Goal: Transaction & Acquisition: Book appointment/travel/reservation

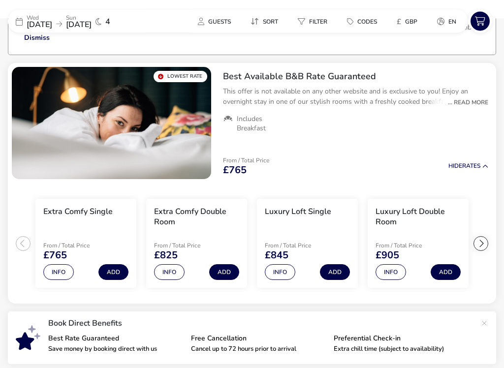
scroll to position [78, 0]
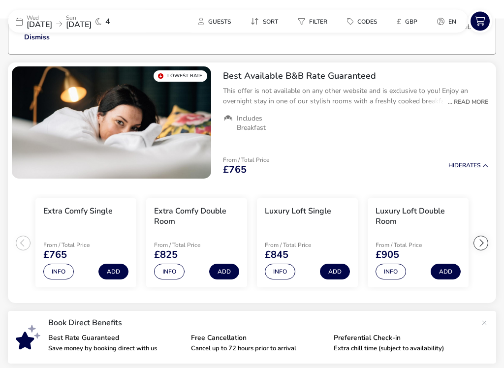
click at [222, 272] on button "Add" at bounding box center [224, 272] width 30 height 16
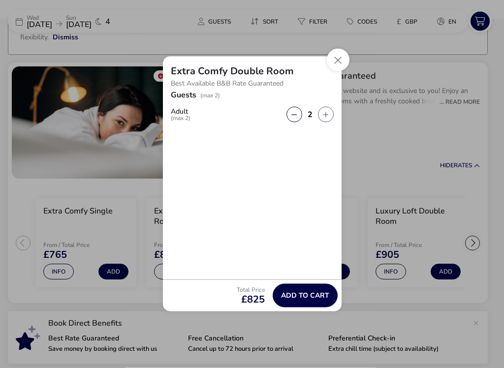
scroll to position [78, 0]
click at [339, 57] on button "Close" at bounding box center [338, 60] width 23 height 23
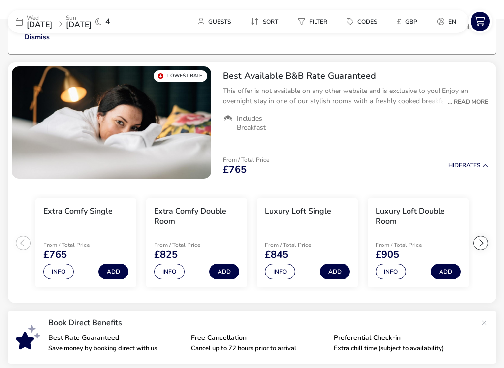
click at [393, 273] on button "Info" at bounding box center [390, 272] width 30 height 16
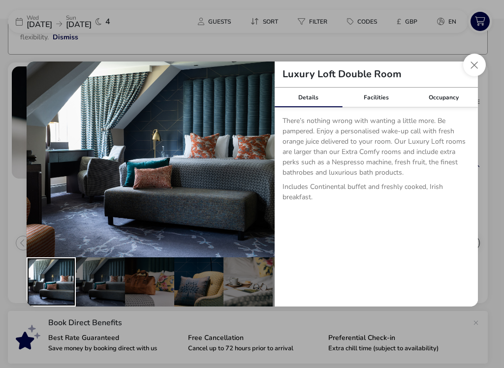
click at [46, 282] on div "details" at bounding box center [51, 281] width 49 height 49
click at [257, 158] on button "details" at bounding box center [260, 159] width 20 height 20
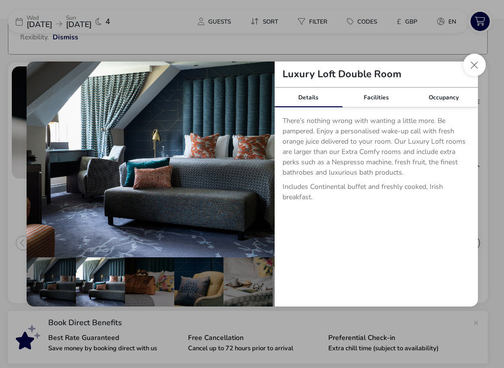
click at [263, 151] on button "details" at bounding box center [260, 159] width 20 height 20
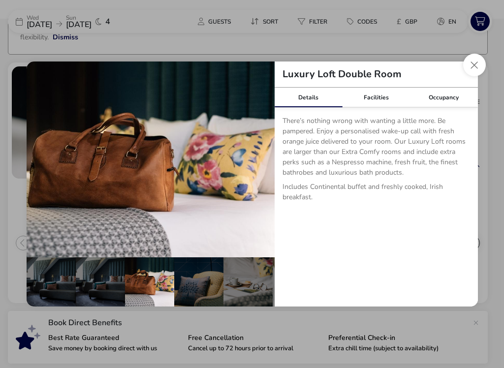
scroll to position [0, 49]
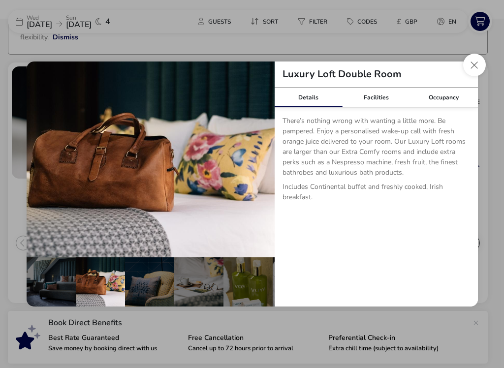
click at [253, 155] on button "details" at bounding box center [260, 159] width 20 height 20
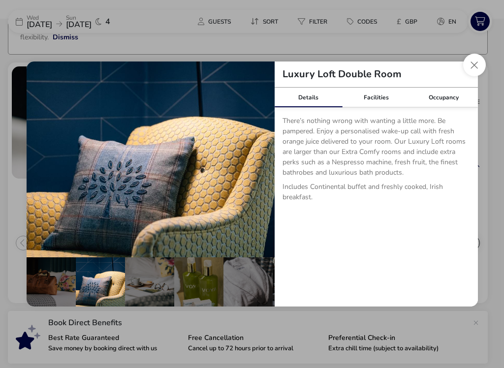
click at [253, 154] on button "details" at bounding box center [260, 159] width 20 height 20
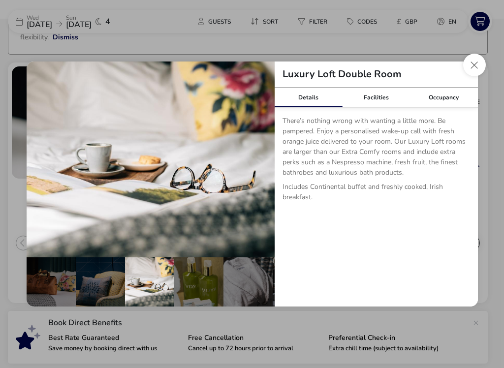
scroll to position [0, 148]
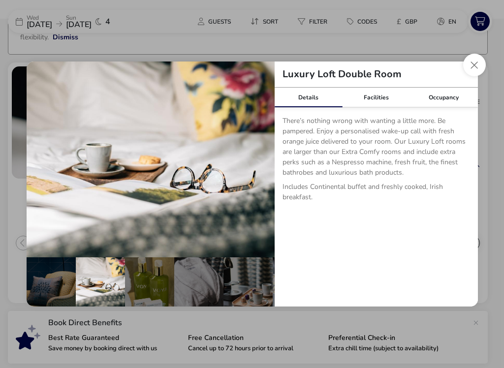
click at [255, 155] on button "details" at bounding box center [260, 159] width 20 height 20
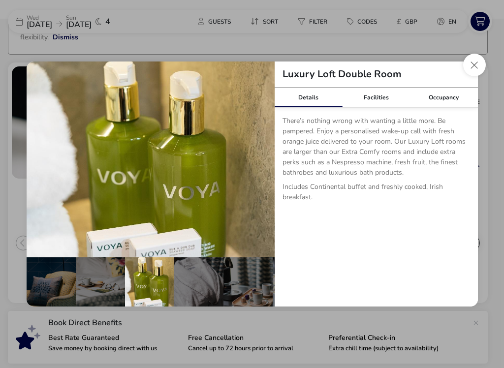
scroll to position [0, 197]
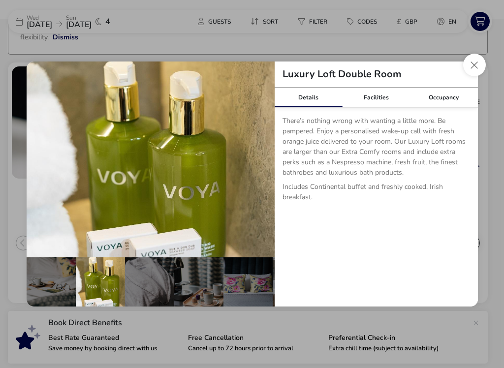
click at [263, 159] on button "details" at bounding box center [260, 159] width 20 height 20
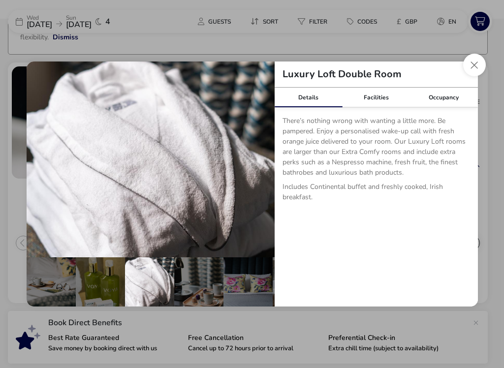
scroll to position [0, 244]
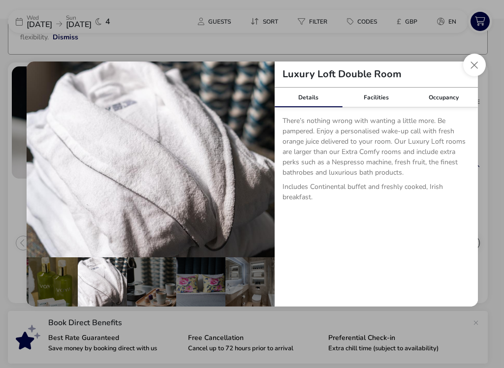
click at [259, 157] on button "details" at bounding box center [260, 159] width 20 height 20
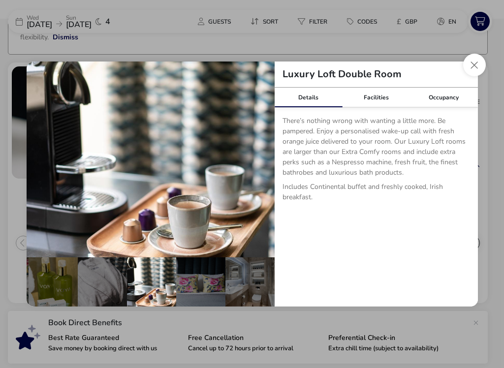
click at [258, 157] on button "details" at bounding box center [260, 159] width 20 height 20
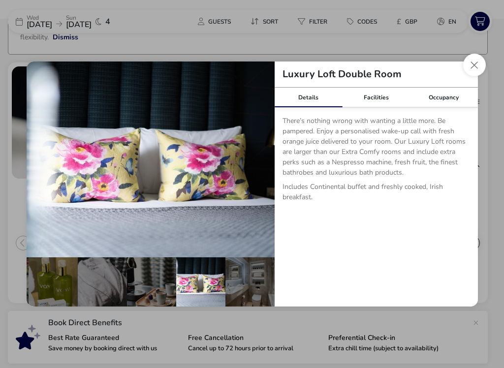
click at [256, 158] on button "details" at bounding box center [260, 159] width 20 height 20
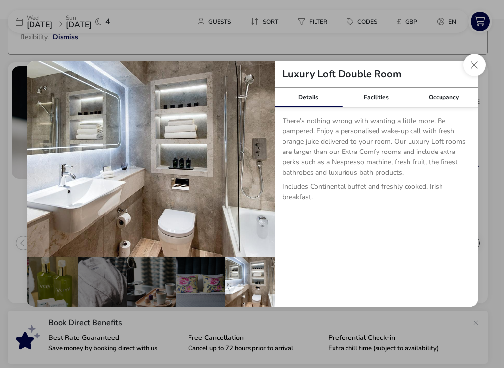
click at [253, 160] on button "details" at bounding box center [260, 159] width 20 height 20
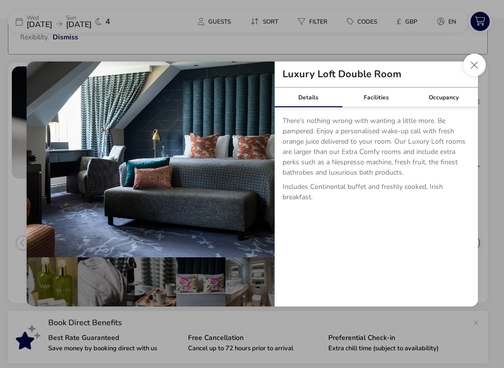
scroll to position [0, 0]
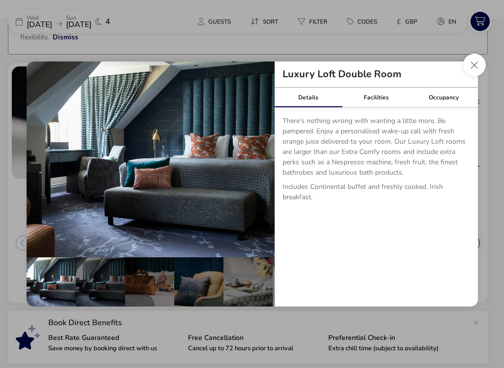
click at [388, 101] on div "Facilities" at bounding box center [376, 98] width 68 height 20
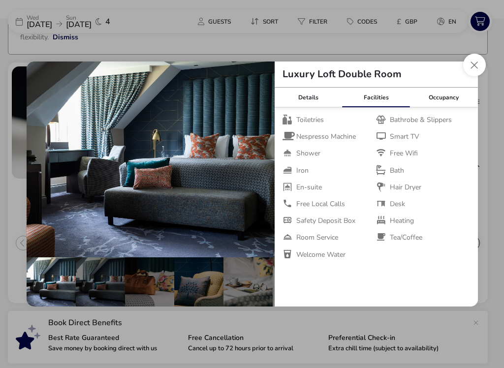
click at [477, 67] on button "Close dialog" at bounding box center [474, 65] width 23 height 23
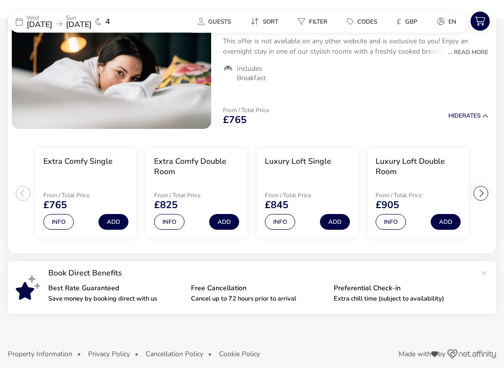
scroll to position [128, 0]
click at [172, 222] on button "Info" at bounding box center [169, 222] width 30 height 16
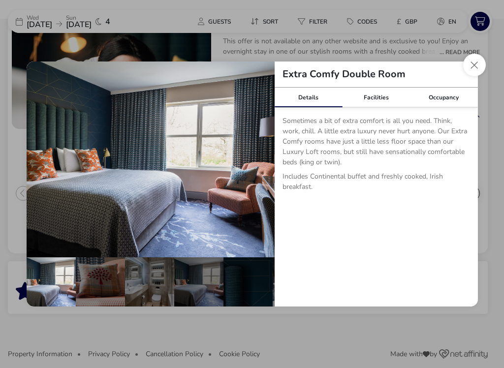
click at [378, 99] on div "Facilities" at bounding box center [376, 98] width 68 height 20
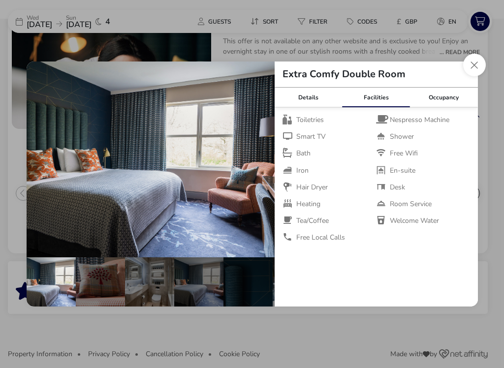
click at [324, 262] on div "Details Facilities Occupancy Sometimes a bit of extra comfort is all you need. …" at bounding box center [375, 197] width 203 height 219
click at [480, 64] on button "Close dialog" at bounding box center [474, 65] width 23 height 23
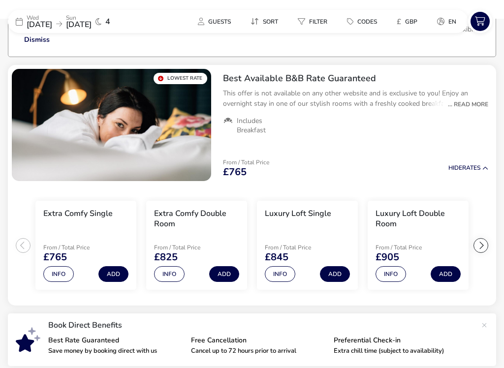
scroll to position [76, 0]
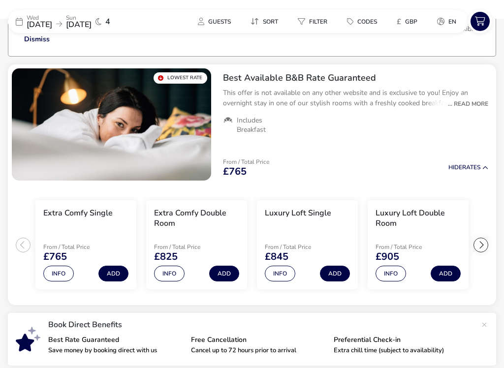
click at [397, 275] on button "Info" at bounding box center [390, 274] width 30 height 16
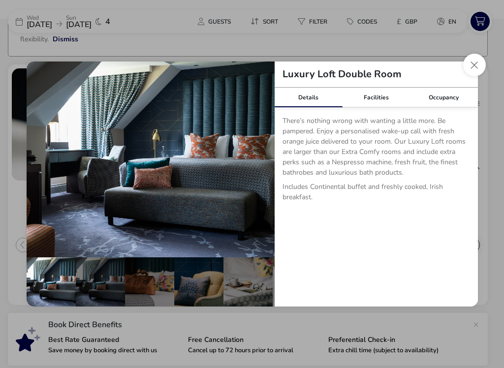
click at [381, 95] on div "Facilities" at bounding box center [376, 98] width 68 height 20
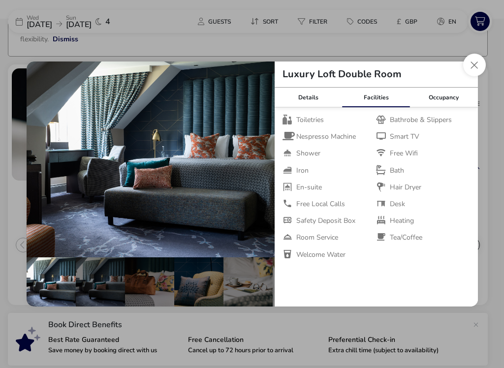
click at [452, 153] on li "Free Wifi" at bounding box center [422, 153] width 93 height 9
click at [483, 67] on button "Close dialog" at bounding box center [474, 65] width 23 height 23
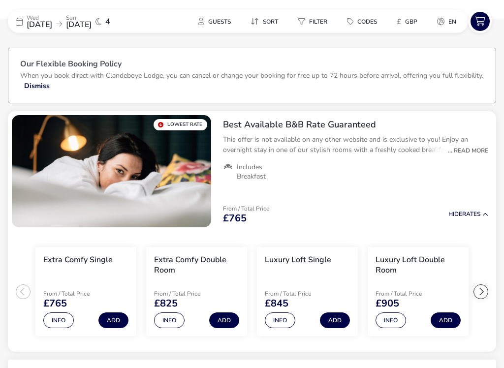
scroll to position [30, 0]
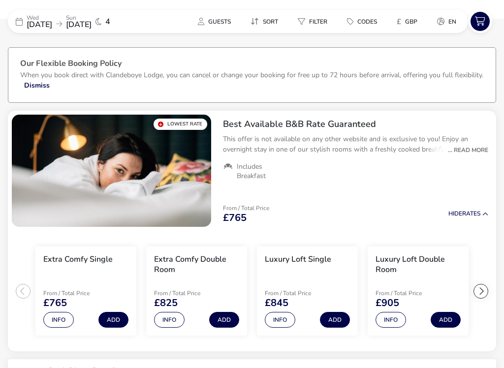
click at [398, 312] on button "Info" at bounding box center [390, 320] width 30 height 16
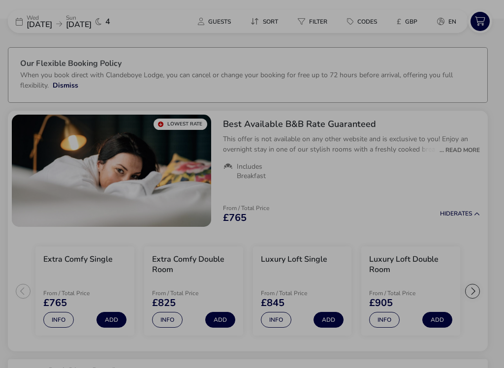
click at [478, 51] on div "Luxury Loft Double Room Details Facilities Occupancy There’s nothing wrong with…" at bounding box center [252, 184] width 504 height 368
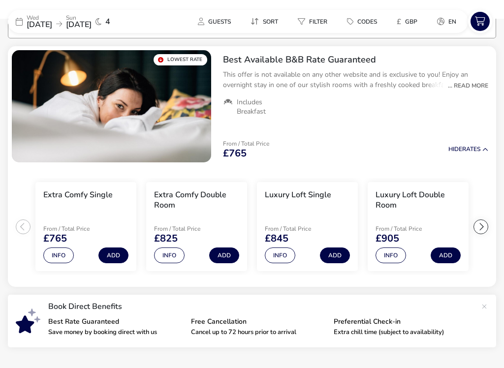
scroll to position [93, 0]
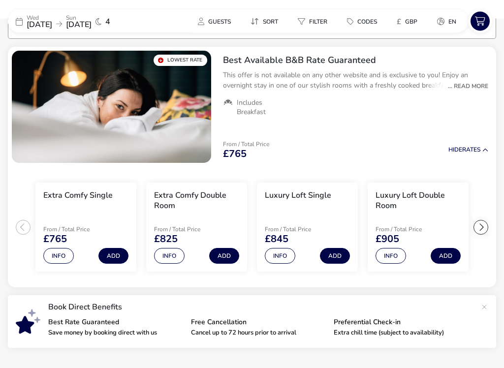
click at [485, 227] on div at bounding box center [480, 227] width 15 height 15
click at [481, 228] on div at bounding box center [480, 227] width 15 height 15
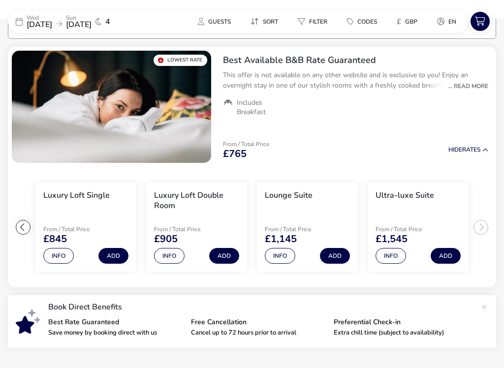
click at [227, 254] on button "Add" at bounding box center [224, 256] width 30 height 16
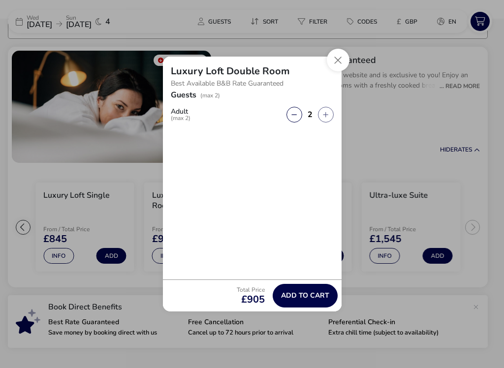
click at [311, 295] on span "Add to cart" at bounding box center [305, 295] width 48 height 7
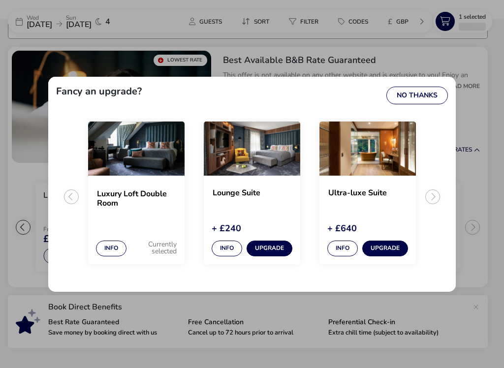
click at [424, 94] on button "No Thanks" at bounding box center [416, 96] width 61 height 18
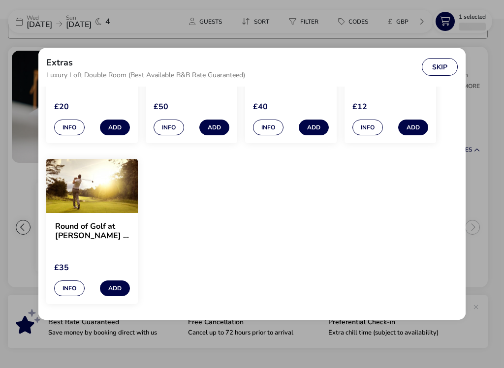
scroll to position [839, 0]
click at [446, 68] on button "Skip" at bounding box center [439, 67] width 36 height 18
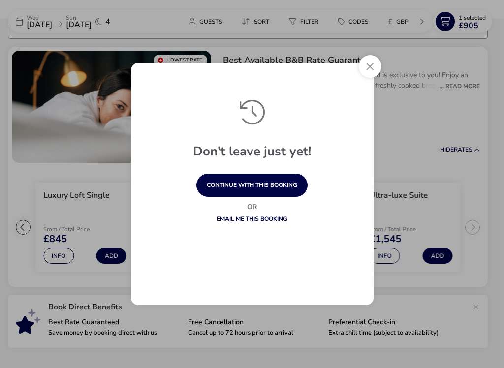
click at [287, 188] on button "continue with this booking" at bounding box center [251, 185] width 111 height 23
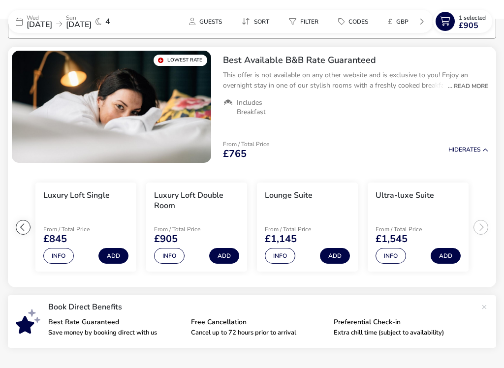
click at [482, 26] on span "1 Selected £905" at bounding box center [471, 22] width 27 height 16
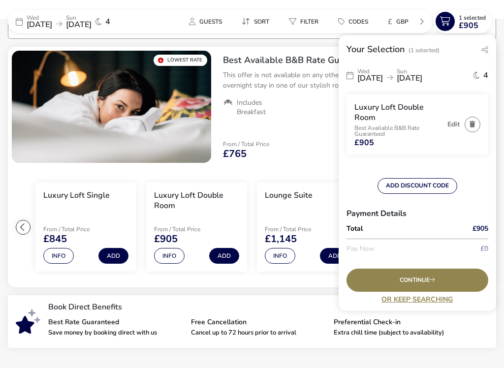
click at [429, 281] on span "Continue" at bounding box center [416, 280] width 35 height 6
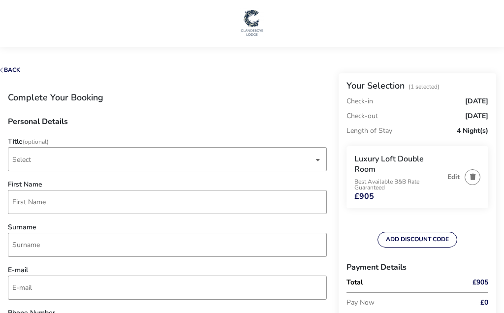
click at [319, 164] on div "dropdown trigger" at bounding box center [317, 159] width 5 height 19
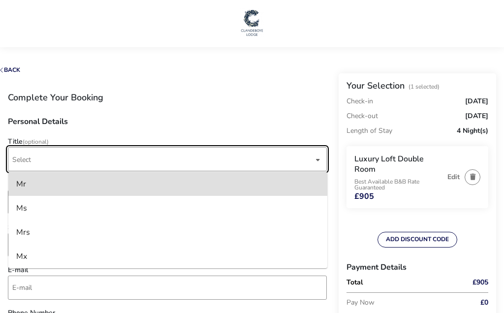
click at [76, 190] on li "Mr" at bounding box center [167, 184] width 319 height 24
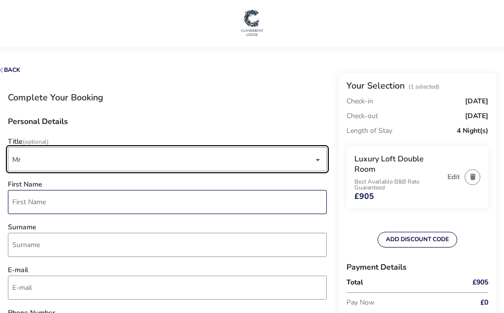
click at [51, 205] on input "First Name" at bounding box center [167, 202] width 319 height 24
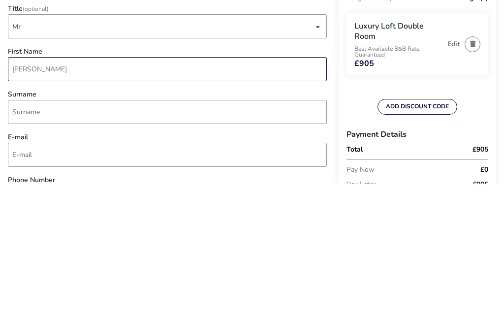
type input "[PERSON_NAME]"
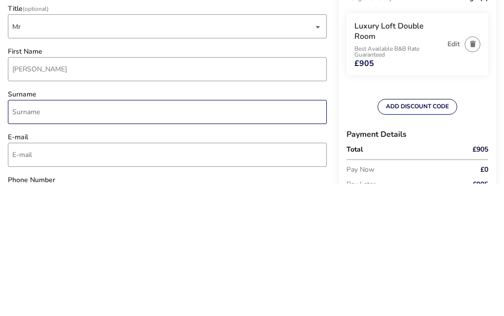
click at [72, 233] on input "Surname" at bounding box center [167, 245] width 319 height 24
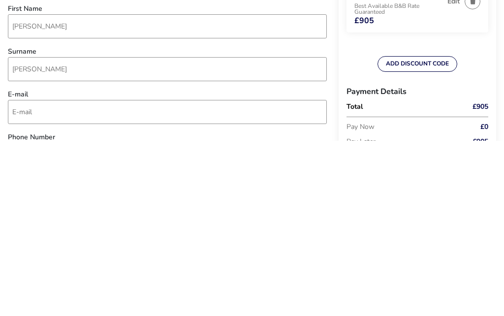
type input "[PERSON_NAME]"
type input "[EMAIL_ADDRESS][DOMAIN_NAME]"
type input "7840 717995"
type input "[STREET_ADDRESS]"
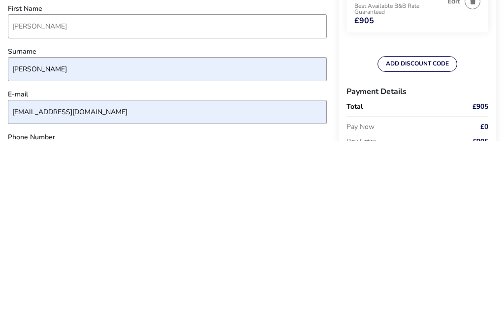
type input "NORTHWICH"
type input "CW9 6EW"
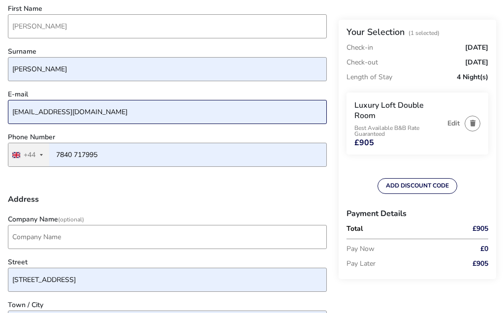
click at [113, 111] on input "[EMAIL_ADDRESS][DOMAIN_NAME]" at bounding box center [167, 112] width 319 height 24
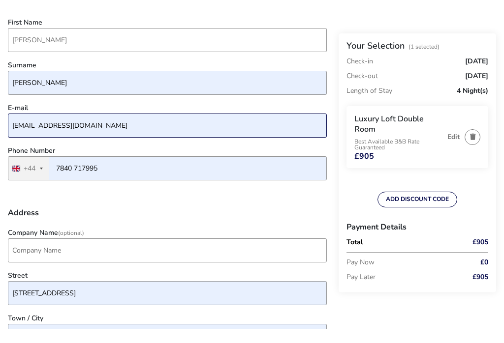
scroll to position [175, 0]
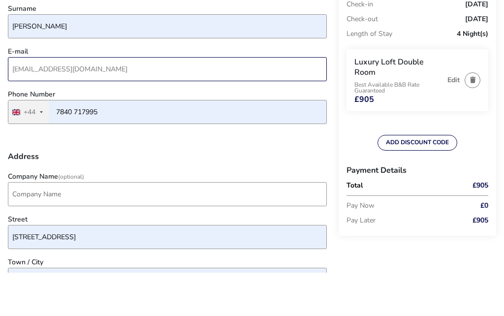
type input "[EMAIL_ADDRESS][DOMAIN_NAME]"
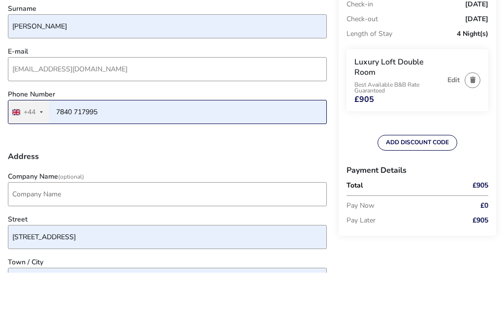
click at [111, 143] on input "7840 717995" at bounding box center [167, 155] width 319 height 24
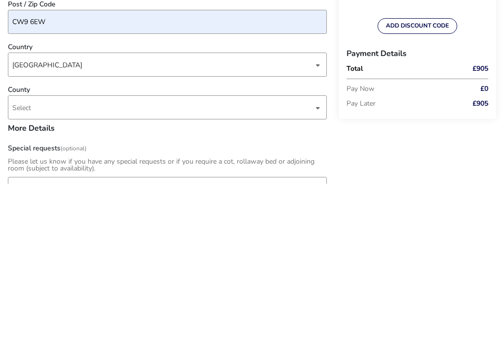
scroll to position [363, 0]
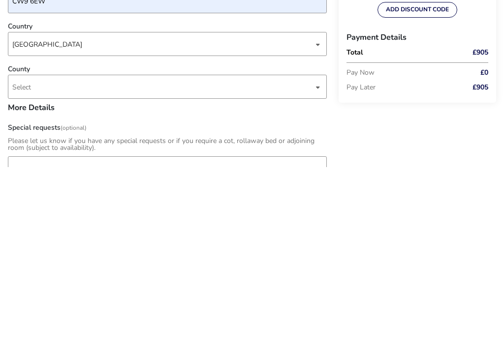
type input "7840 717995"
click at [120, 251] on span "Select" at bounding box center [162, 262] width 301 height 23
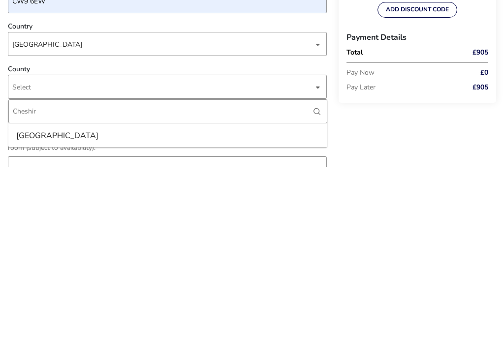
type input "[GEOGRAPHIC_DATA]"
click at [358, 127] on div "Back Your Selection (1 Selected) Check-in [DATE] Check-out [DATE] Length of Sta…" at bounding box center [252, 277] width 504 height 1148
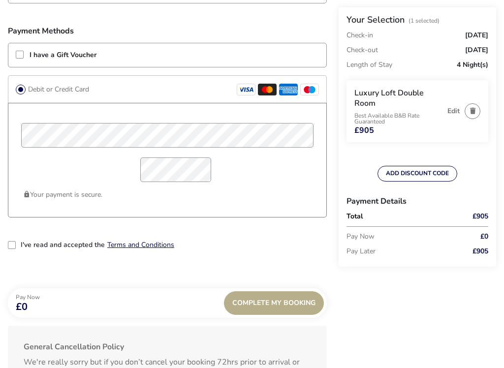
scroll to position [776, 0]
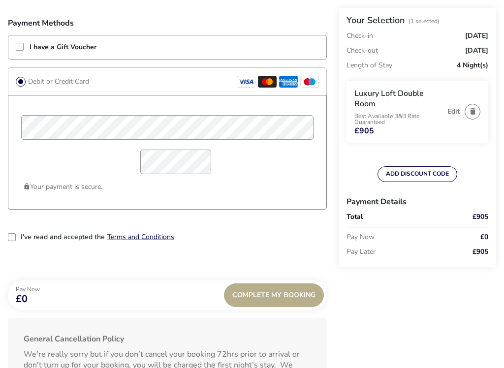
click at [150, 240] on button "Terms and Conditions" at bounding box center [140, 236] width 67 height 7
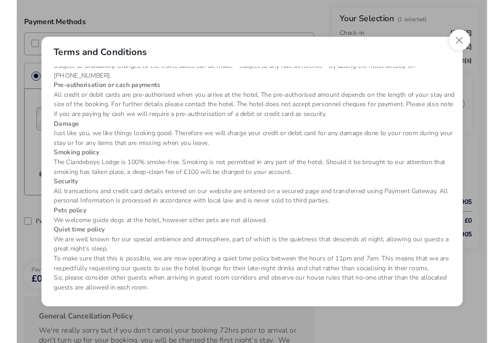
scroll to position [126, 0]
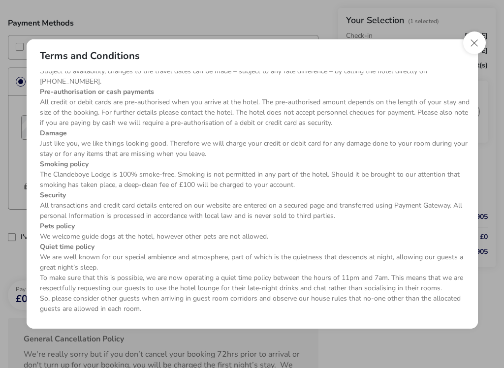
click at [474, 43] on button "Close" at bounding box center [474, 42] width 23 height 23
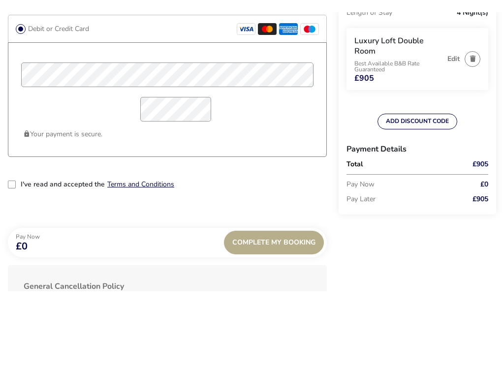
scroll to position [840, 0]
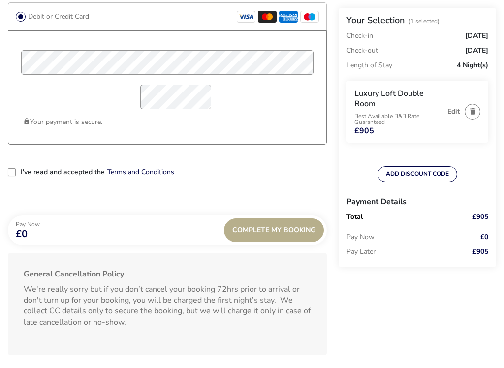
click at [12, 170] on div "2-term_condi" at bounding box center [12, 172] width 8 height 8
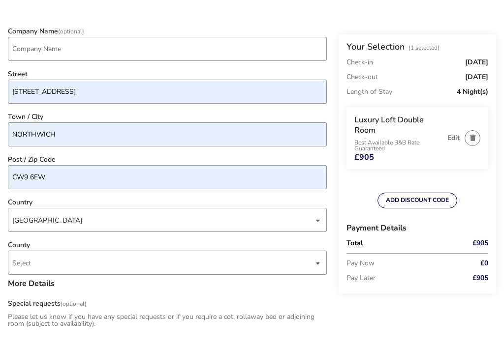
scroll to position [371, 0]
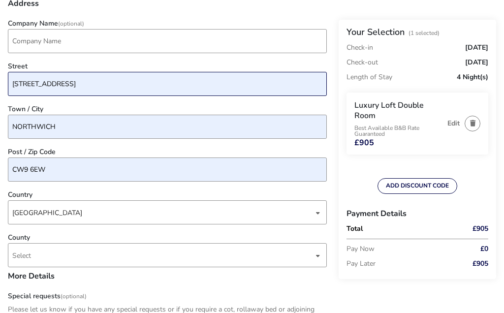
click at [102, 79] on input "[STREET_ADDRESS]" at bounding box center [167, 84] width 319 height 24
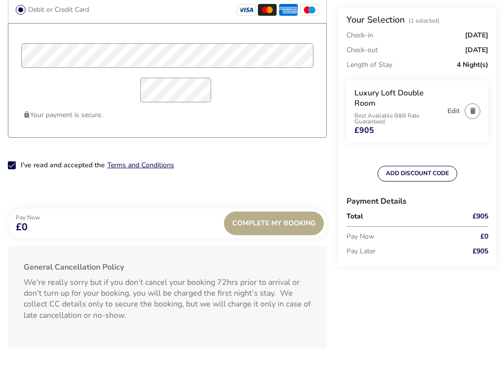
scroll to position [853, 0]
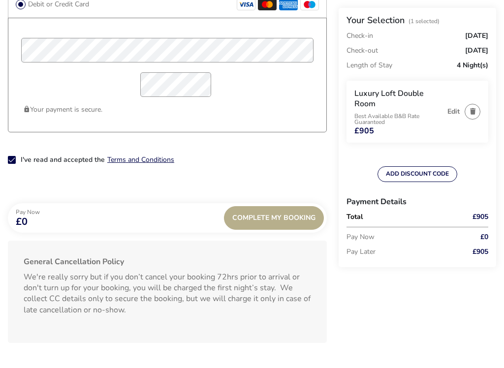
click at [278, 217] on span "Complete My Booking" at bounding box center [273, 217] width 83 height 7
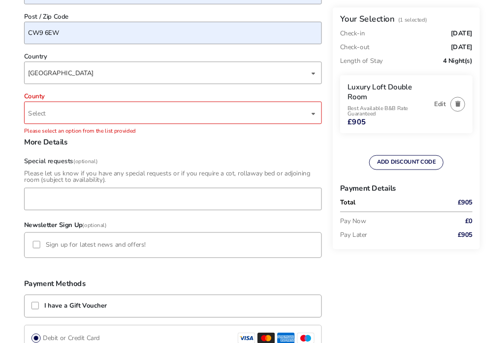
scroll to position [444, 0]
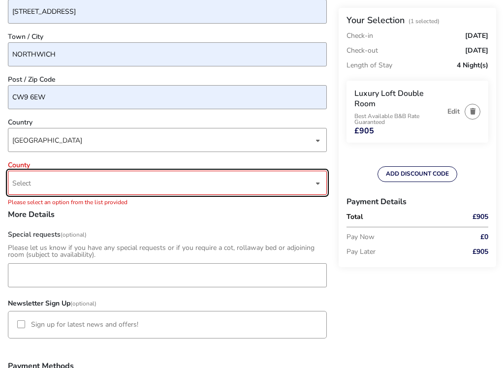
click at [320, 181] on div "dropdown trigger" at bounding box center [317, 183] width 5 height 19
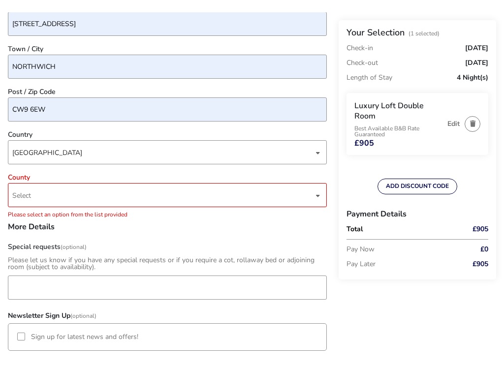
scroll to position [592, 0]
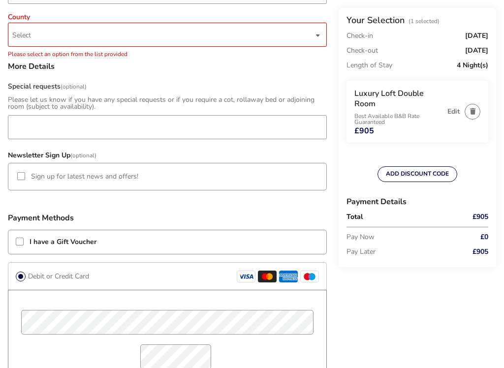
click at [318, 42] on div "dropdown trigger" at bounding box center [317, 35] width 5 height 19
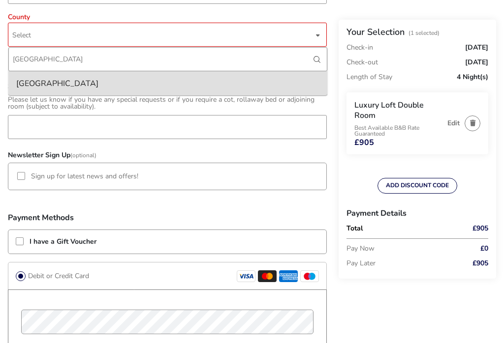
click at [68, 84] on li "[GEOGRAPHIC_DATA]" at bounding box center [167, 83] width 319 height 24
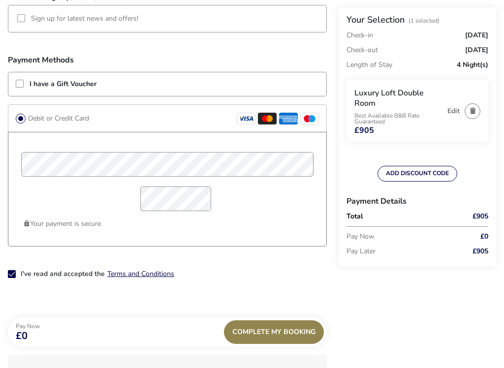
scroll to position [748, 0]
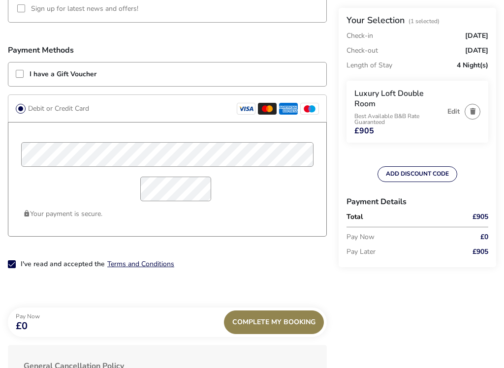
click at [287, 312] on span "Complete My Booking" at bounding box center [273, 321] width 83 height 7
